Goal: Ask a question

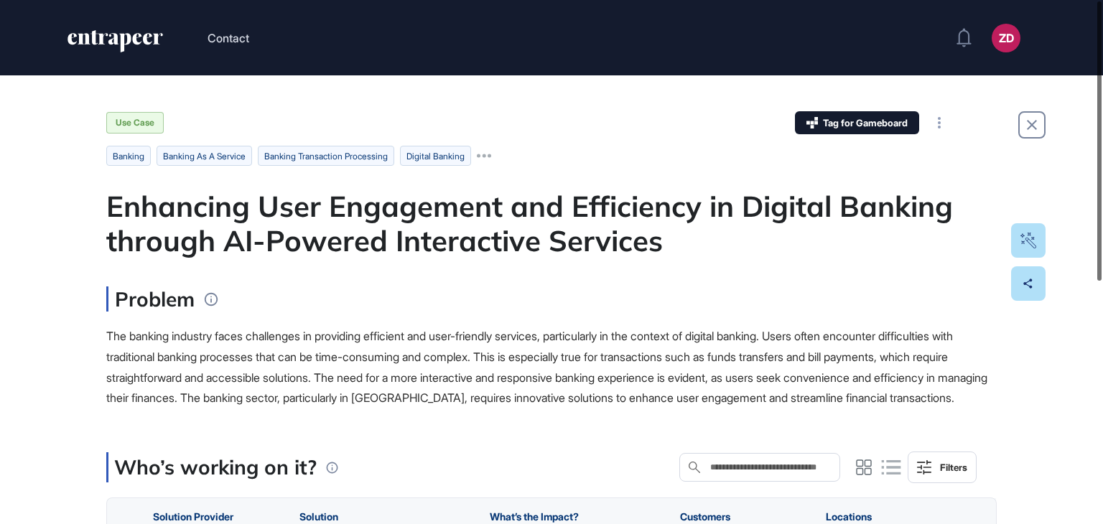
click at [1101, 215] on div at bounding box center [1099, 140] width 4 height 279
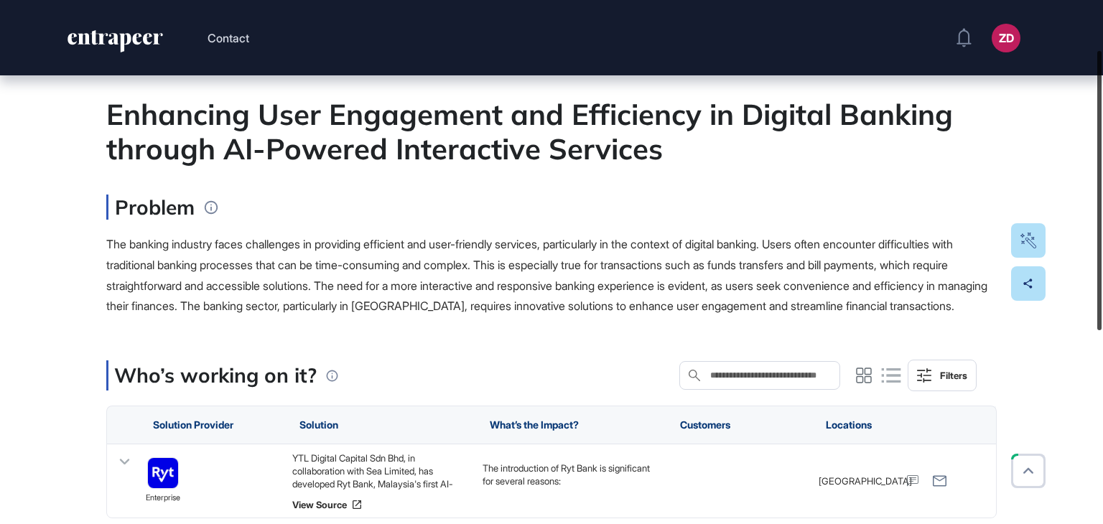
scroll to position [88, 0]
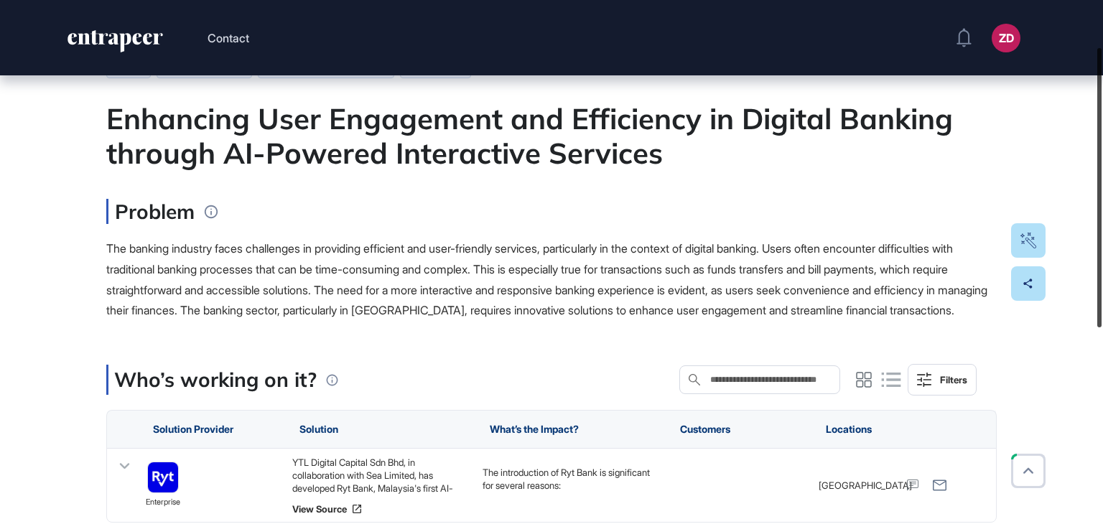
drag, startPoint x: 1102, startPoint y: 215, endPoint x: 1102, endPoint y: 262, distance: 46.7
click at [1101, 262] on div at bounding box center [1099, 187] width 4 height 279
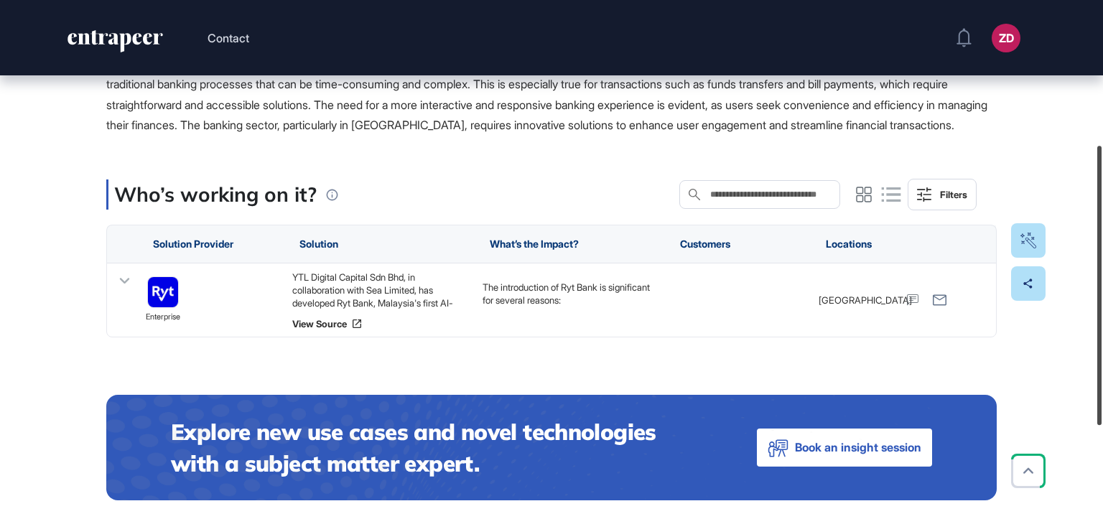
scroll to position [270, 0]
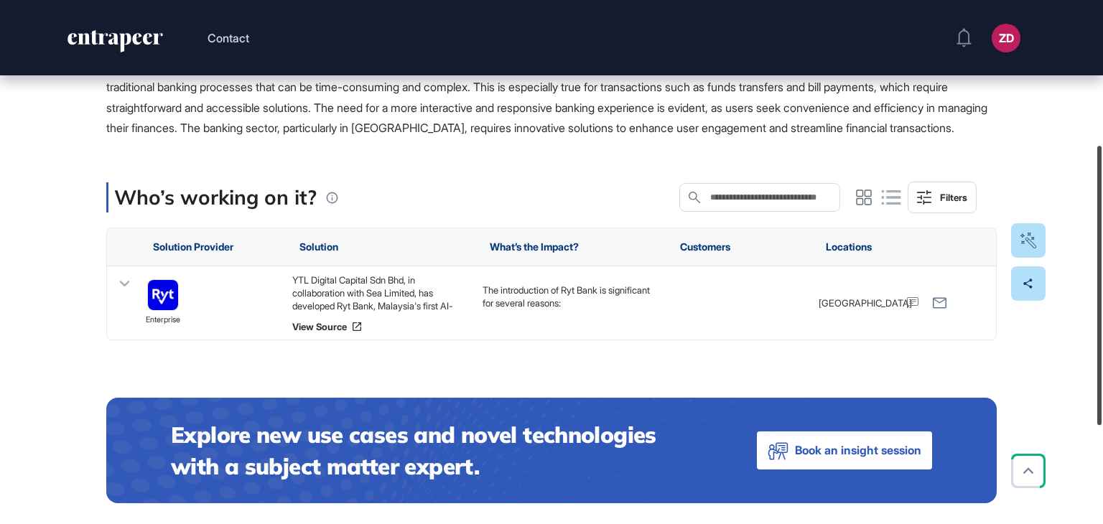
drag, startPoint x: 1102, startPoint y: 279, endPoint x: 1102, endPoint y: 375, distance: 96.2
click at [1101, 375] on div at bounding box center [1099, 285] width 4 height 279
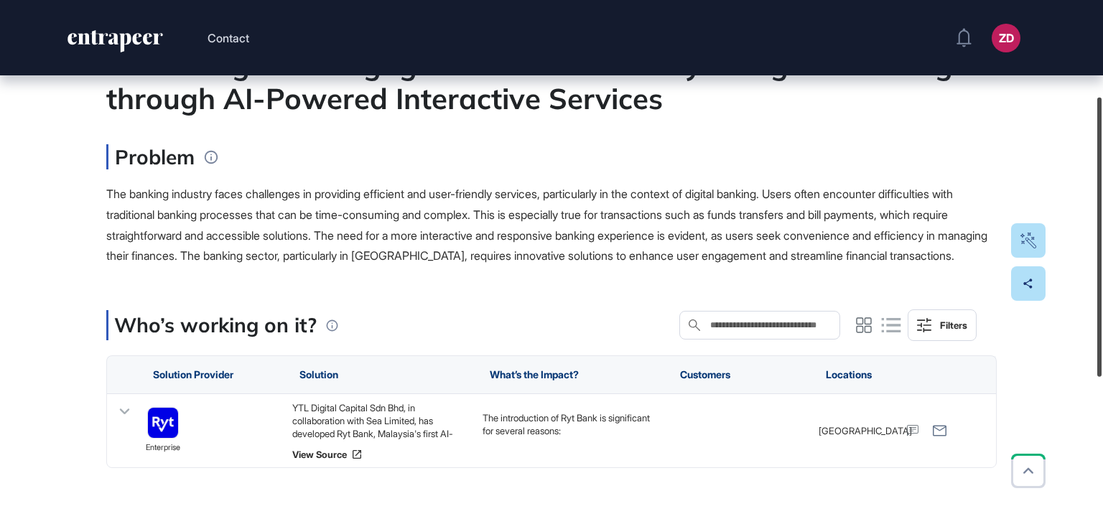
drag, startPoint x: 1102, startPoint y: 375, endPoint x: 1094, endPoint y: 307, distance: 69.4
click at [1097, 307] on div at bounding box center [1099, 237] width 4 height 279
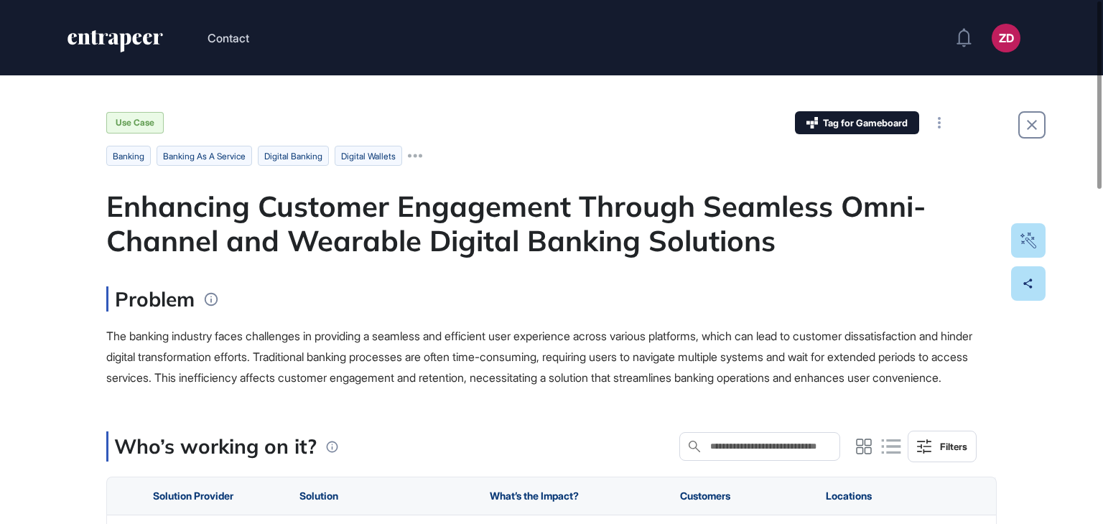
click at [144, 347] on div "The banking industry faces challenges in providing a seamless and efficient use…" at bounding box center [551, 357] width 890 height 62
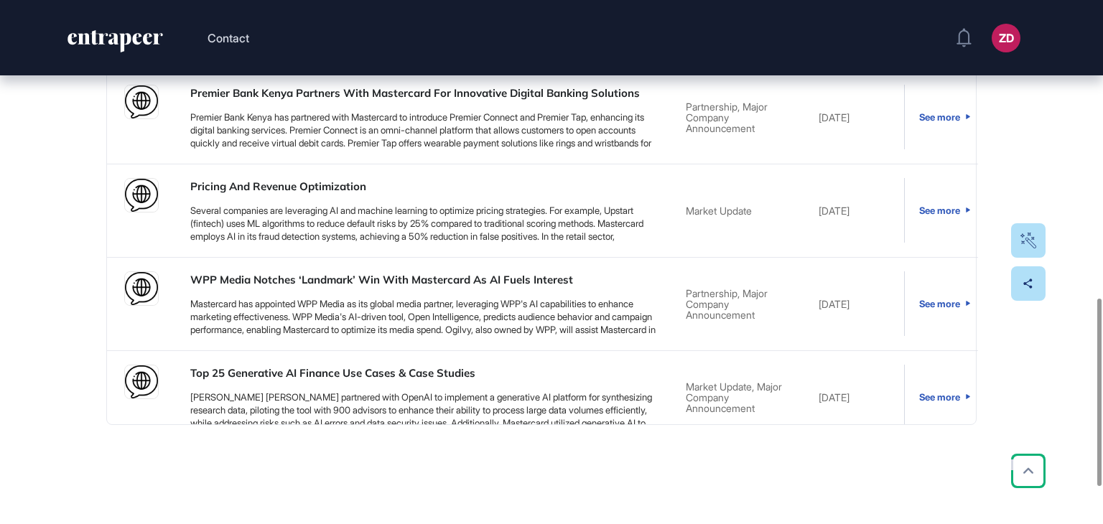
scroll to position [833, 0]
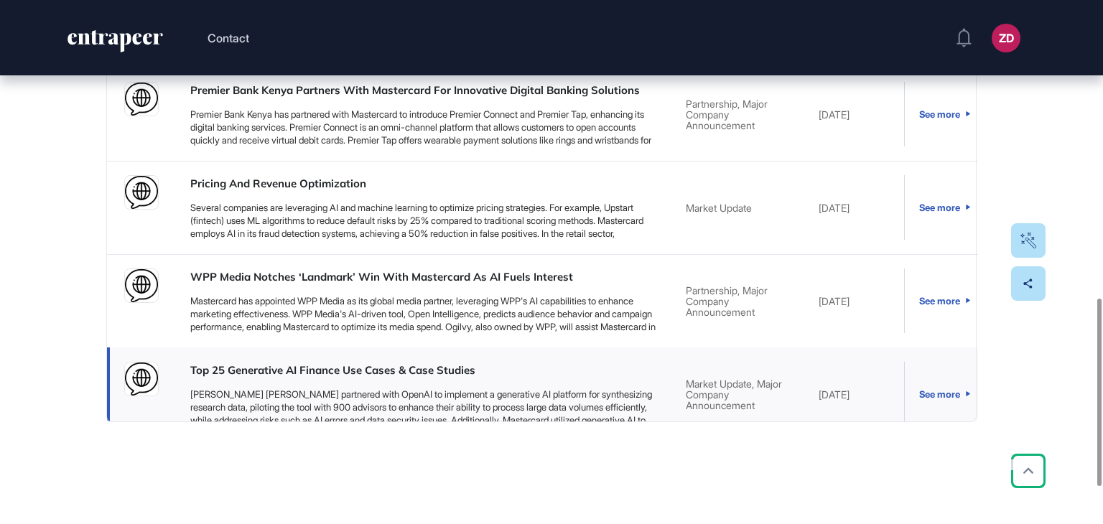
click at [230, 379] on link "Top 25 Generative AI Finance Use Cases & Case Studies" at bounding box center [423, 370] width 467 height 17
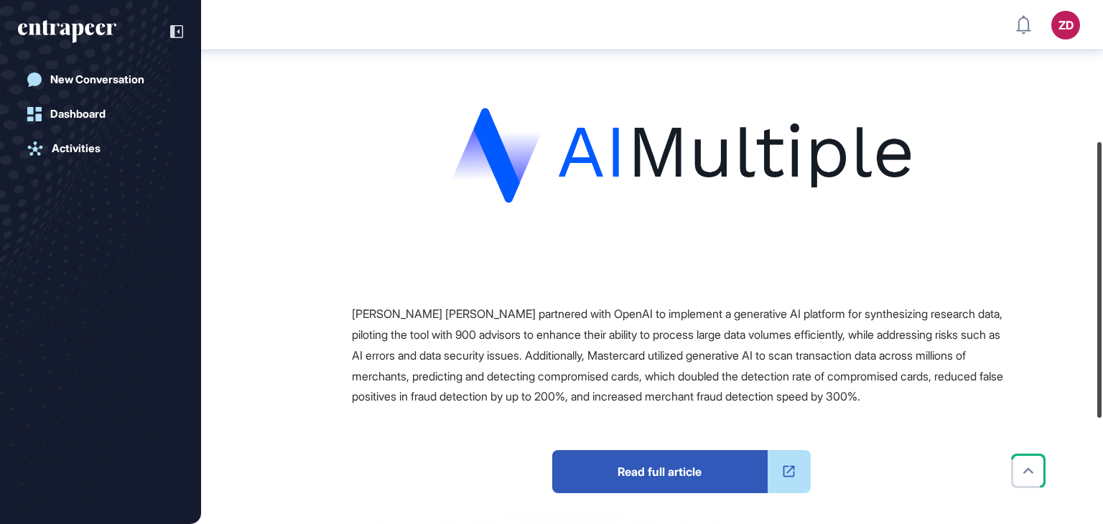
scroll to position [272, 0]
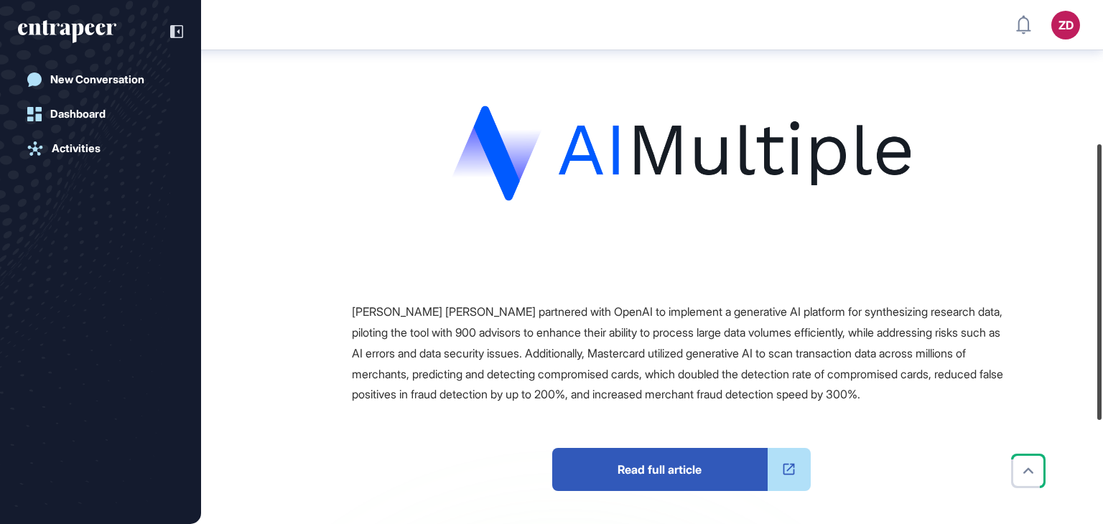
drag, startPoint x: 1102, startPoint y: 222, endPoint x: 1102, endPoint y: 365, distance: 142.9
click at [1101, 365] on div at bounding box center [1099, 282] width 4 height 276
click at [655, 454] on span "Read full article" at bounding box center [659, 469] width 215 height 43
click at [72, 81] on div "New Conversation" at bounding box center [97, 79] width 94 height 13
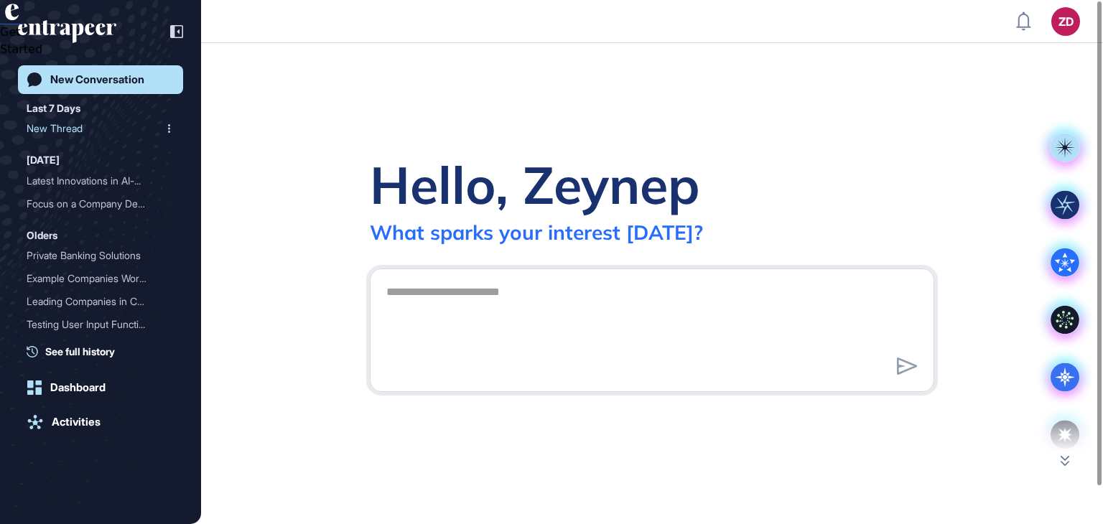
click at [62, 133] on div "New Thread" at bounding box center [95, 128] width 136 height 23
